Goal: Information Seeking & Learning: Learn about a topic

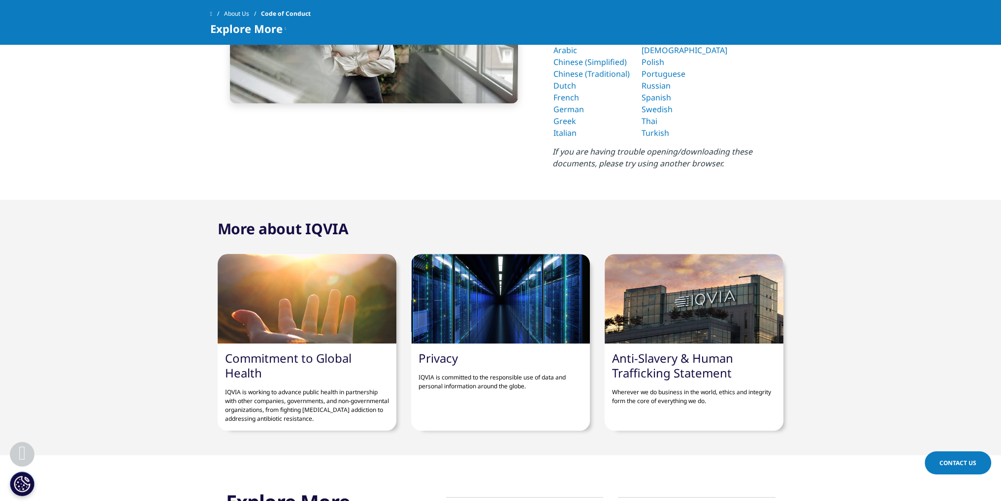
scroll to position [443, 0]
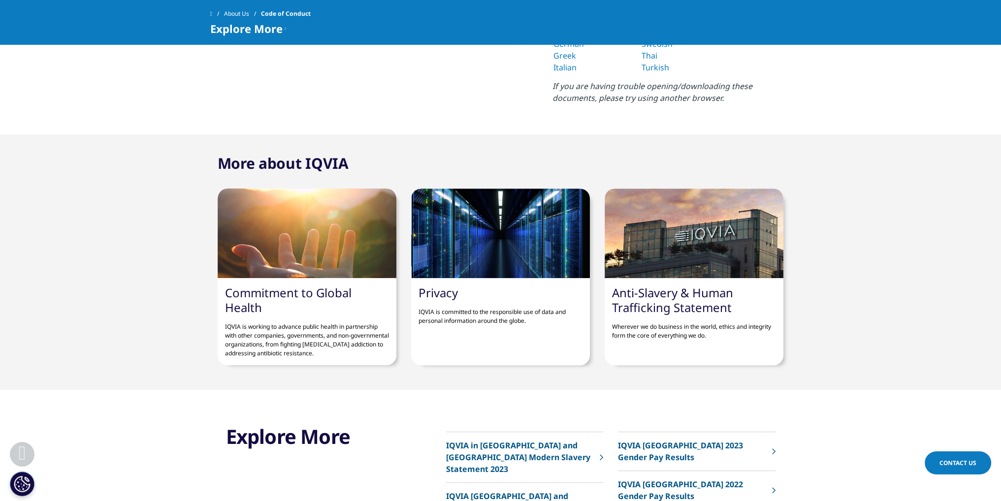
click at [322, 318] on p "IQVIA is working to advance public health in partnership with other companies, …" at bounding box center [307, 336] width 164 height 43
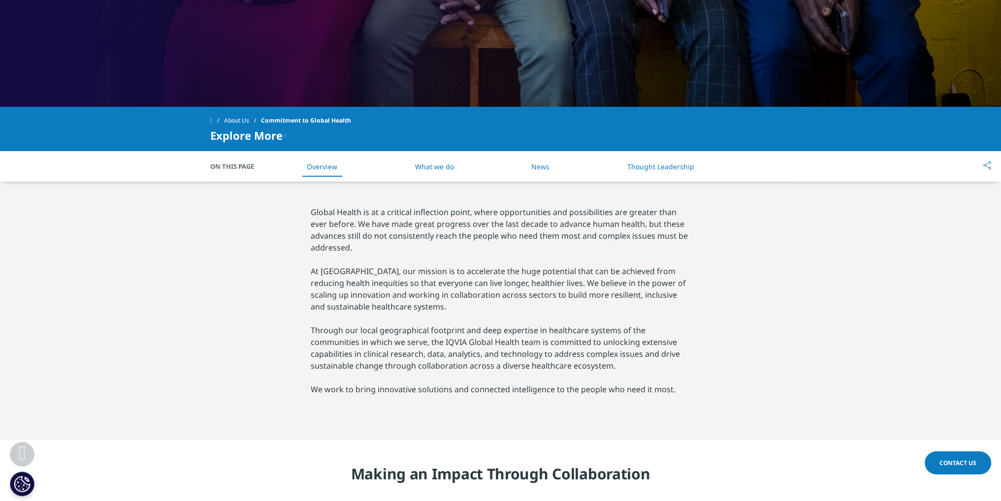
scroll to position [394, 0]
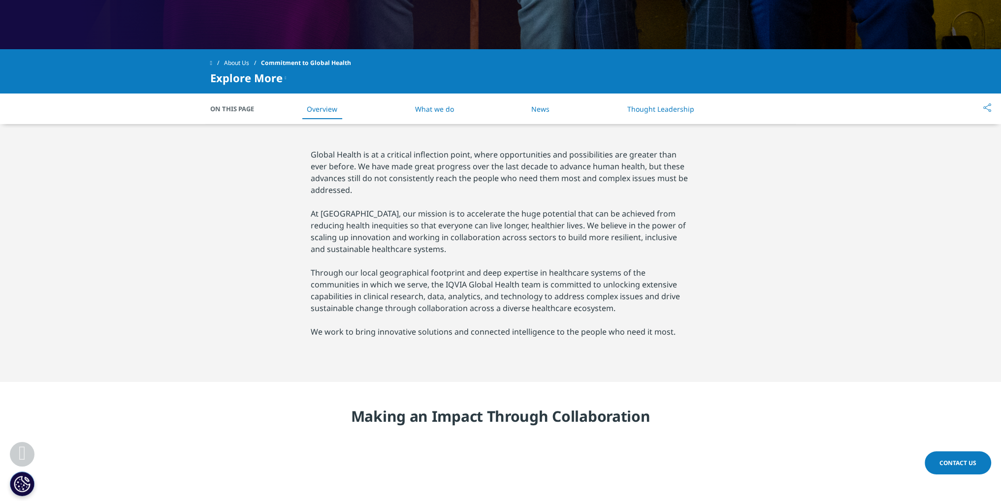
click at [439, 112] on link "What we do" at bounding box center [434, 108] width 39 height 9
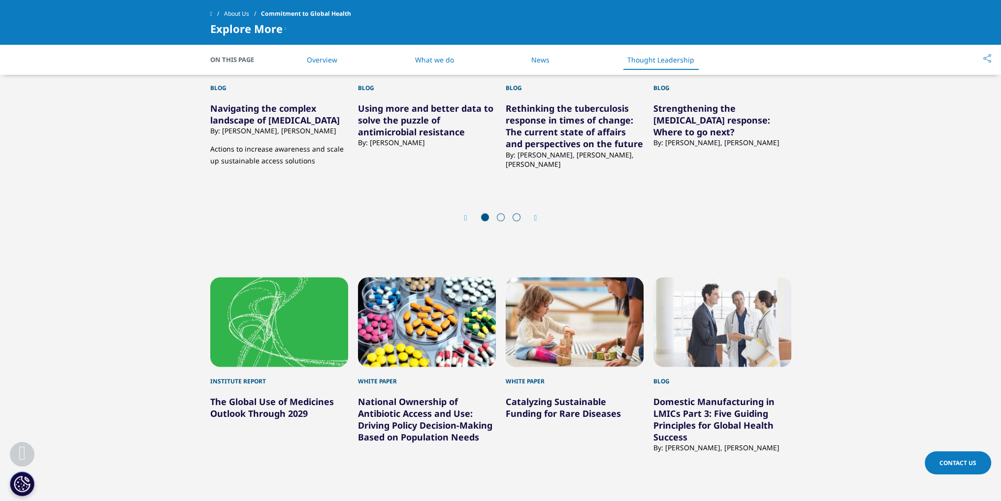
scroll to position [2406, 0]
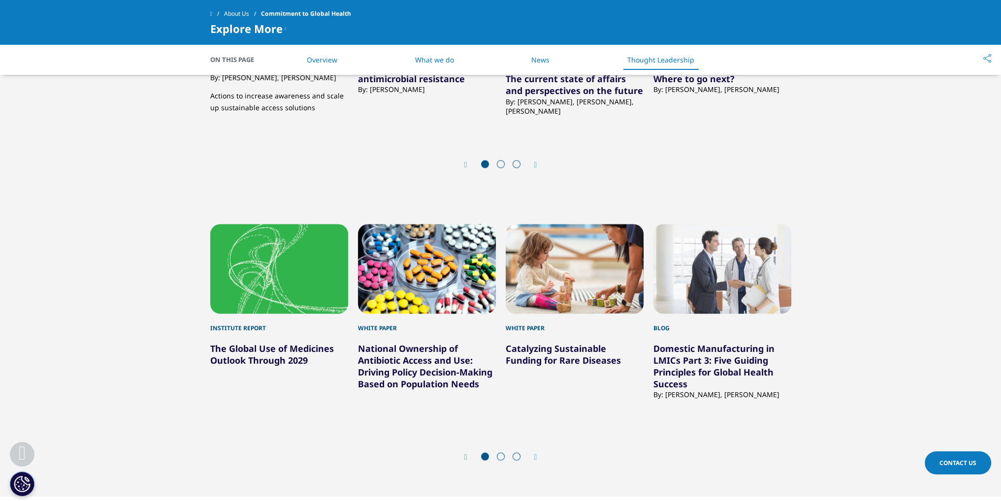
click at [497, 456] on span at bounding box center [501, 457] width 8 height 8
click at [505, 455] on div at bounding box center [500, 458] width 47 height 10
click at [502, 459] on span at bounding box center [501, 457] width 8 height 8
click at [500, 457] on span at bounding box center [501, 457] width 8 height 8
click at [530, 457] on div "Next" at bounding box center [531, 457] width 13 height 9
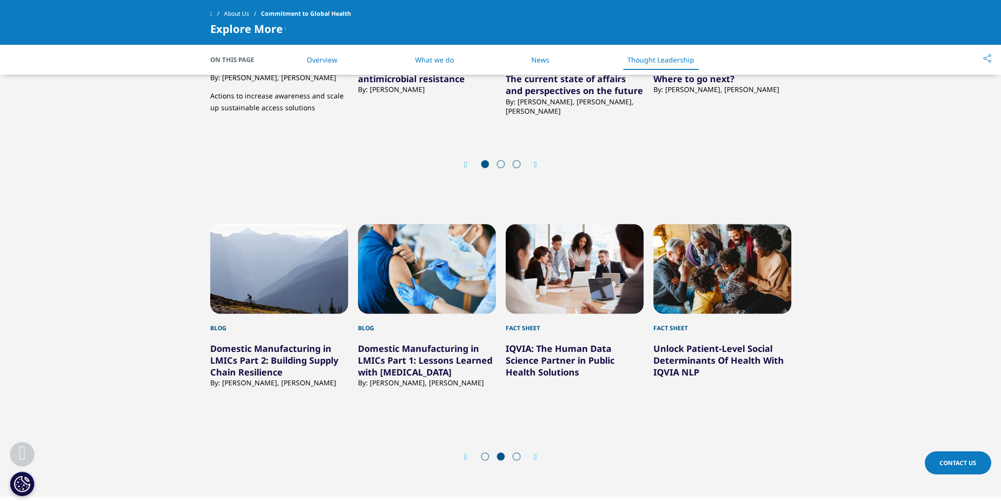
click at [536, 458] on icon "Next slide" at bounding box center [535, 458] width 3 height 8
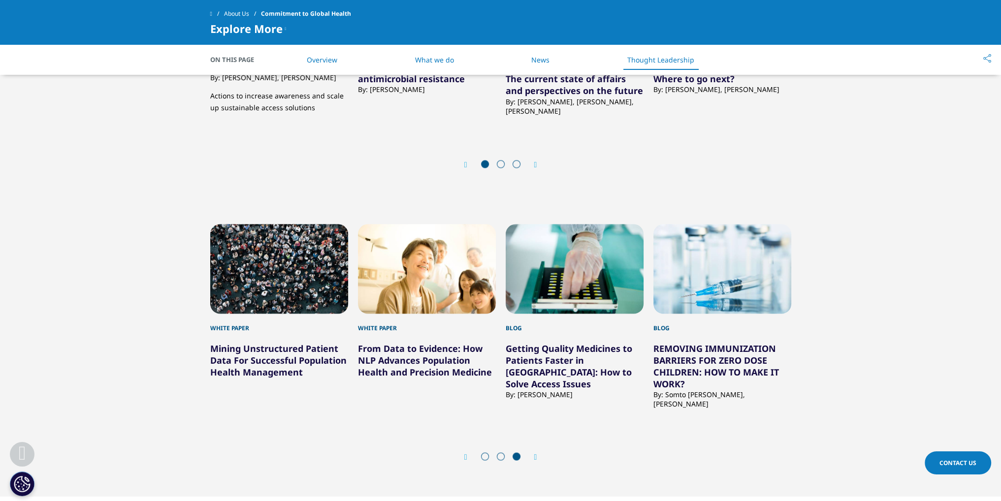
click at [536, 458] on icon "Next slide" at bounding box center [535, 458] width 3 height 8
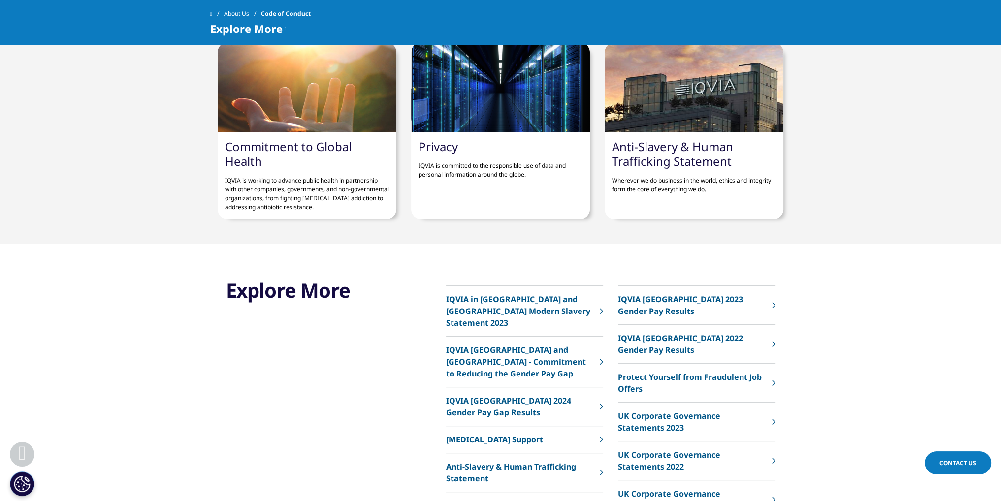
scroll to position [640, 0]
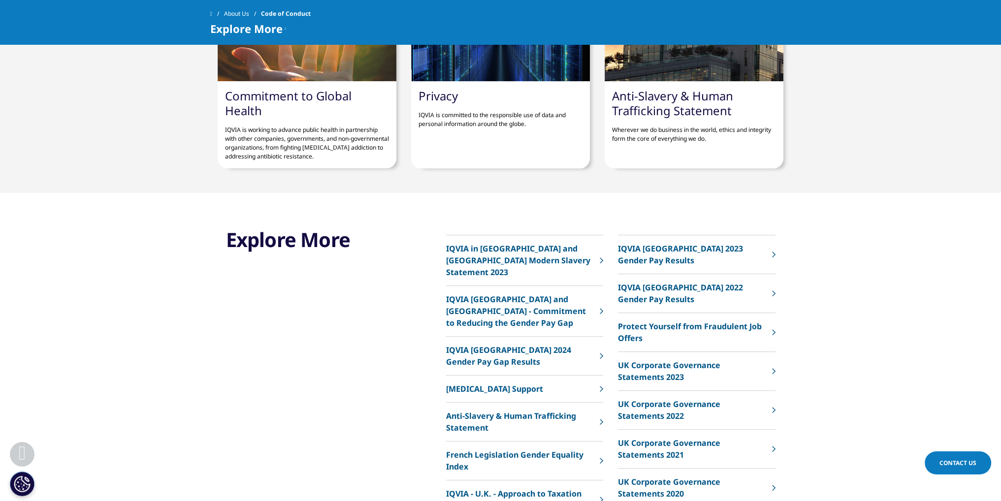
click at [443, 127] on p "IQVIA is committed to the responsible use of data and personal information arou…" at bounding box center [501, 115] width 164 height 25
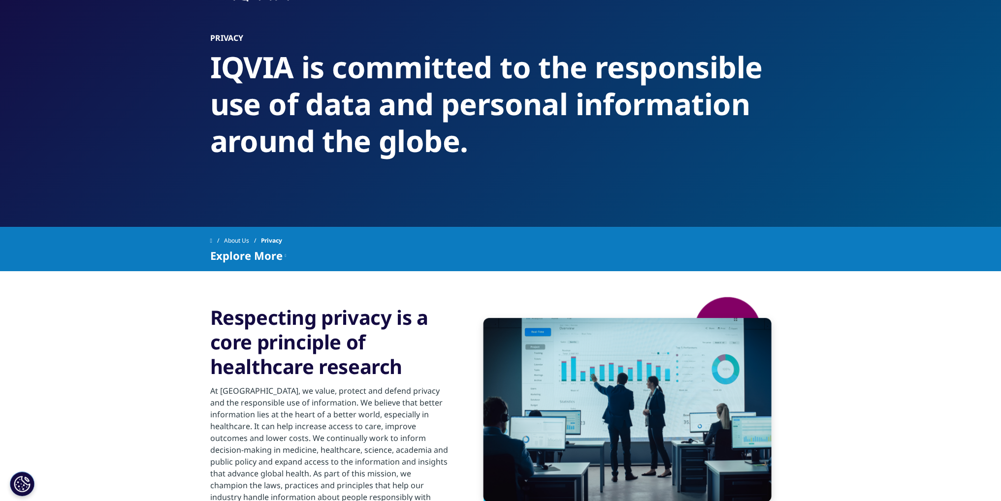
scroll to position [9, 0]
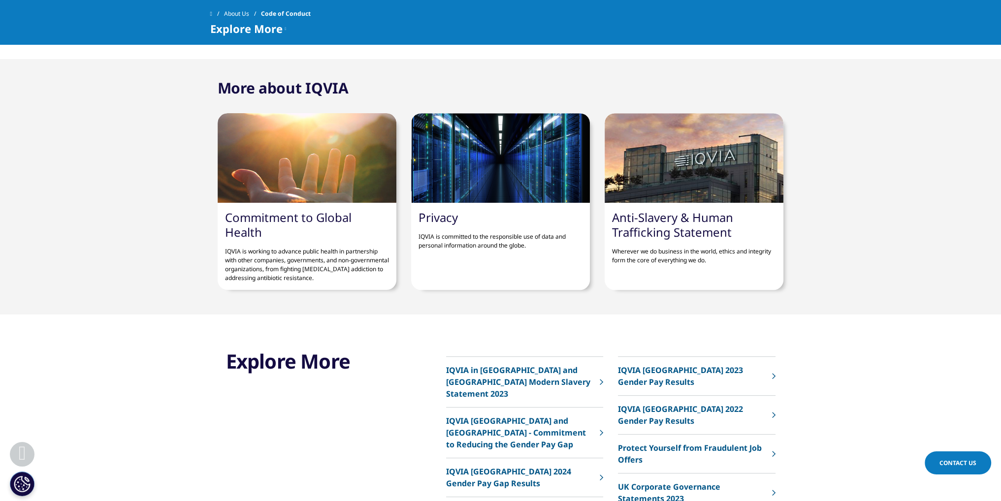
scroll to position [542, 0]
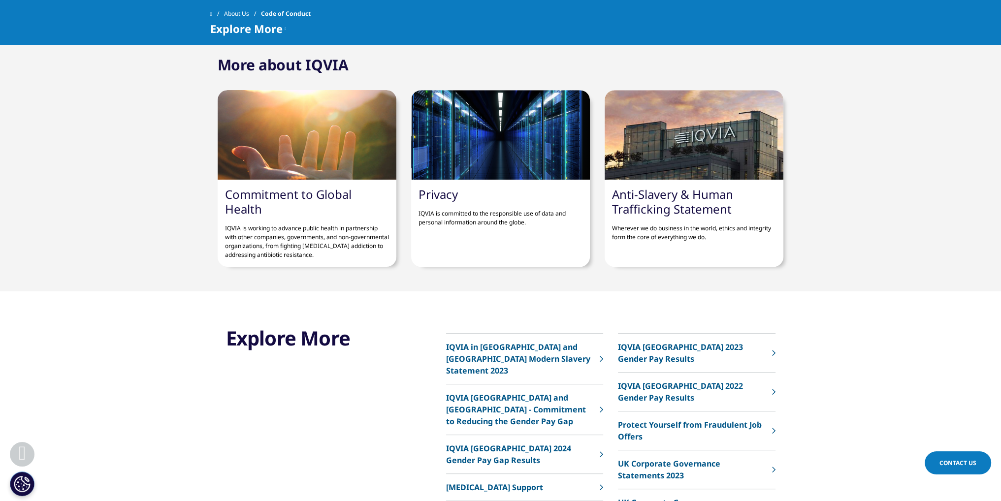
click at [655, 202] on link "​Anti-Slavery & Human Trafficking Statement" at bounding box center [672, 201] width 121 height 31
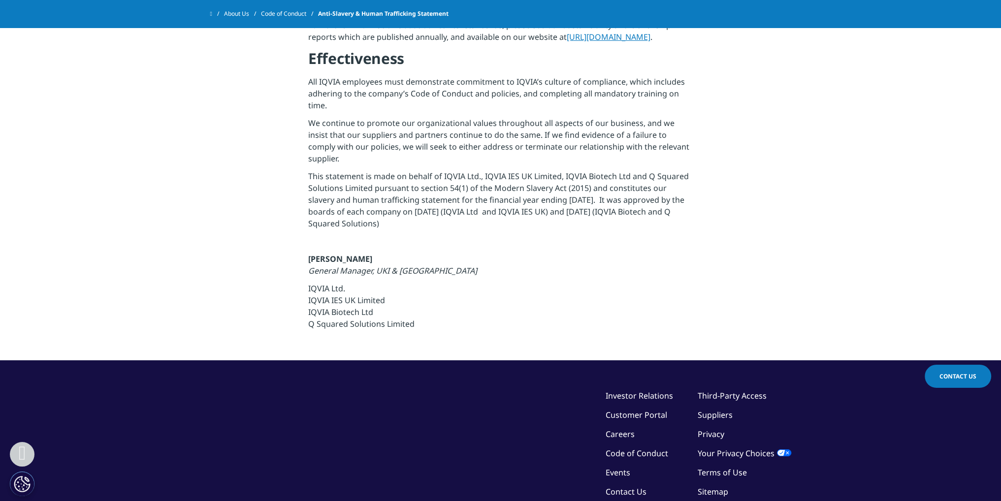
scroll to position [1627, 0]
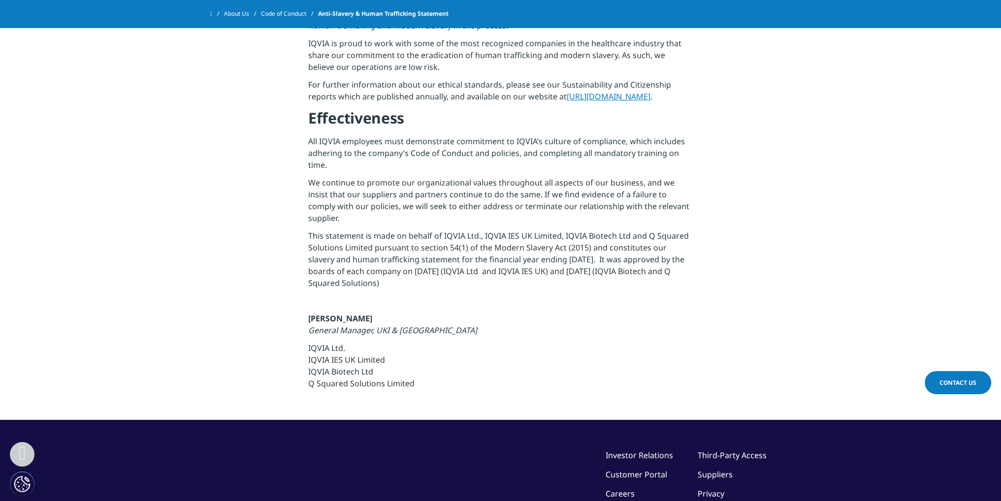
click at [607, 91] on link "[URL][DOMAIN_NAME]" at bounding box center [609, 96] width 84 height 11
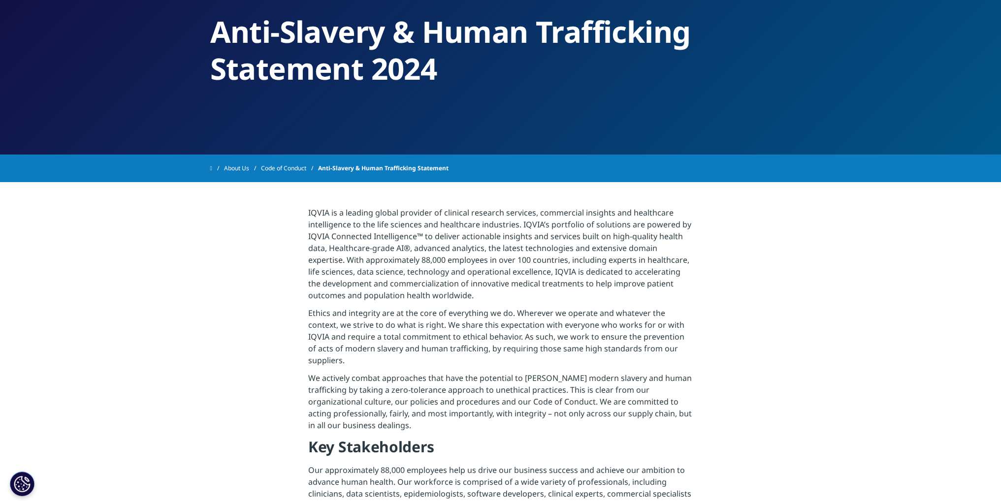
scroll to position [0, 0]
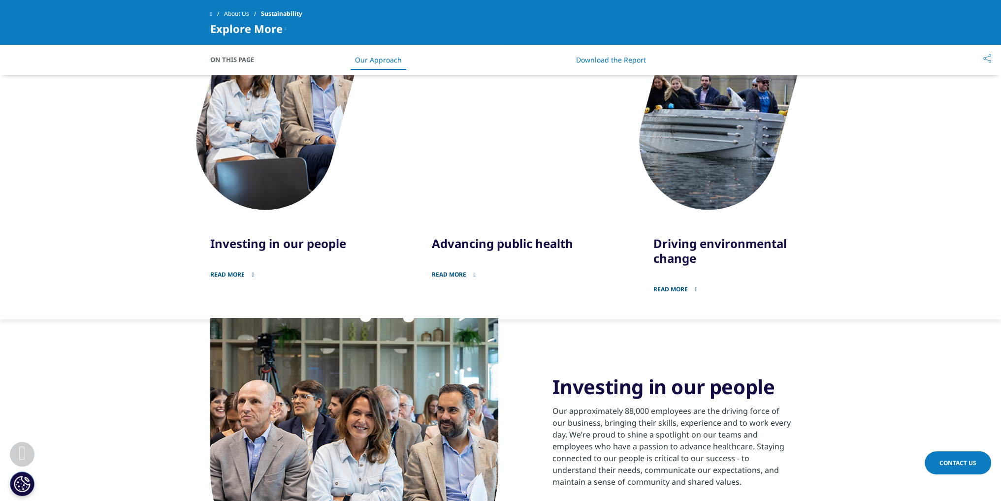
scroll to position [640, 0]
